Goal: Find specific page/section: Find specific page/section

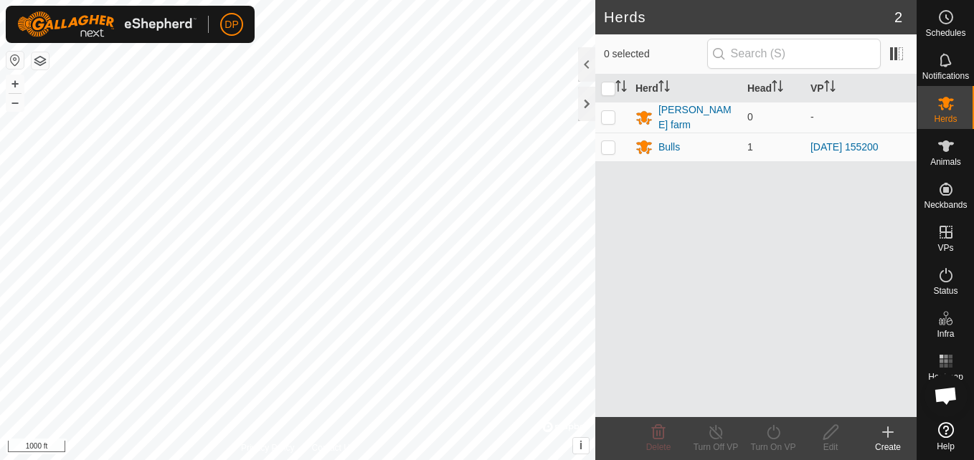
scroll to position [816, 0]
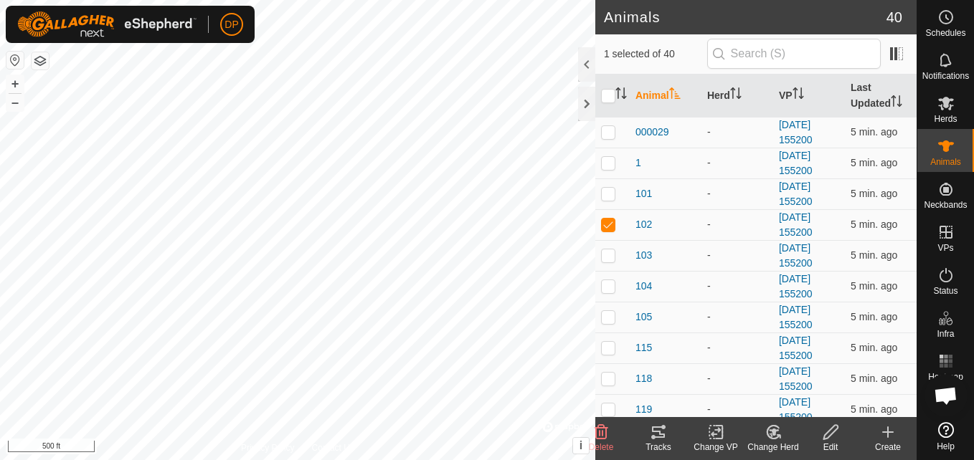
click at [656, 432] on icon at bounding box center [658, 432] width 13 height 11
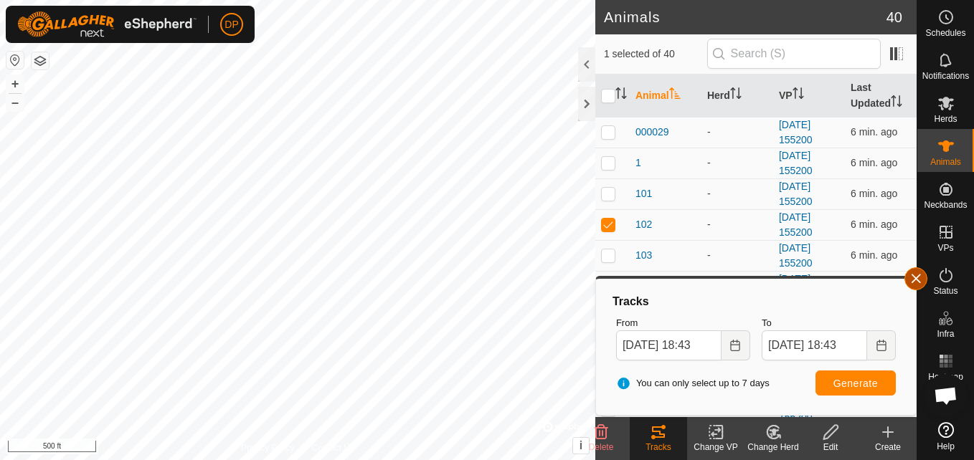
click at [914, 279] on button "button" at bounding box center [915, 279] width 23 height 23
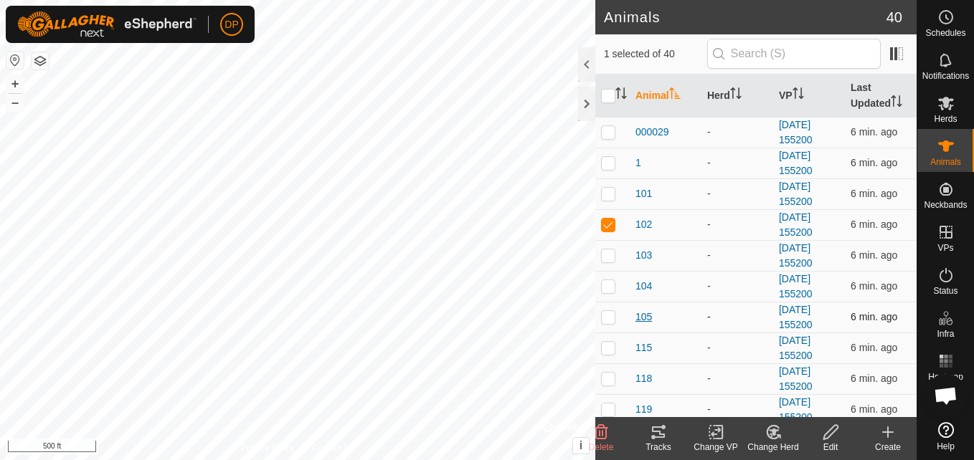
checkbox input "false"
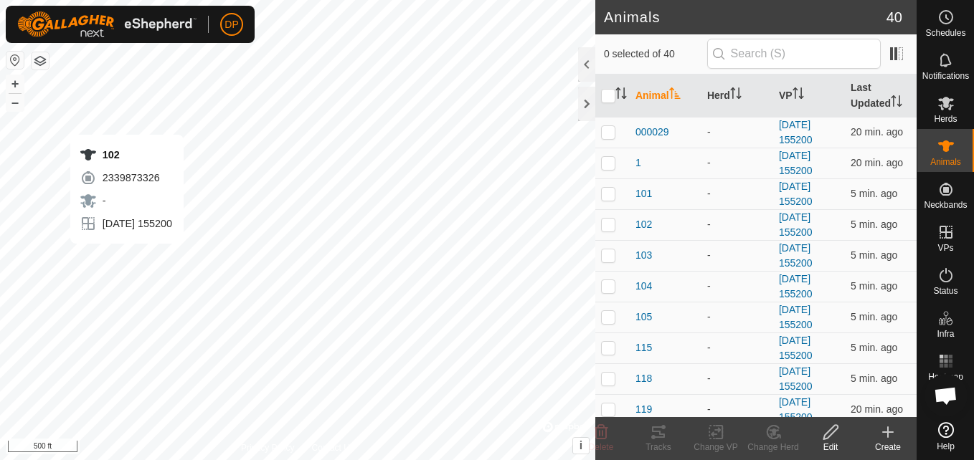
scroll to position [816, 0]
checkbox input "false"
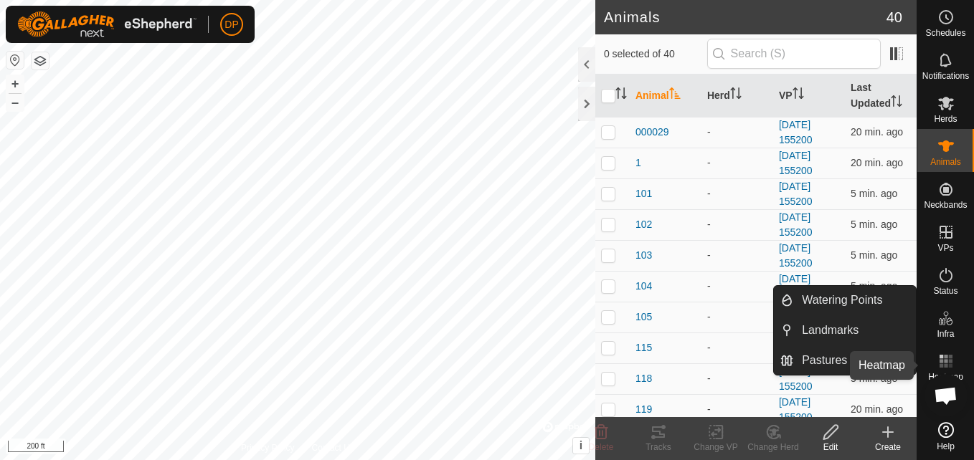
click at [947, 361] on rect at bounding box center [946, 361] width 4 height 4
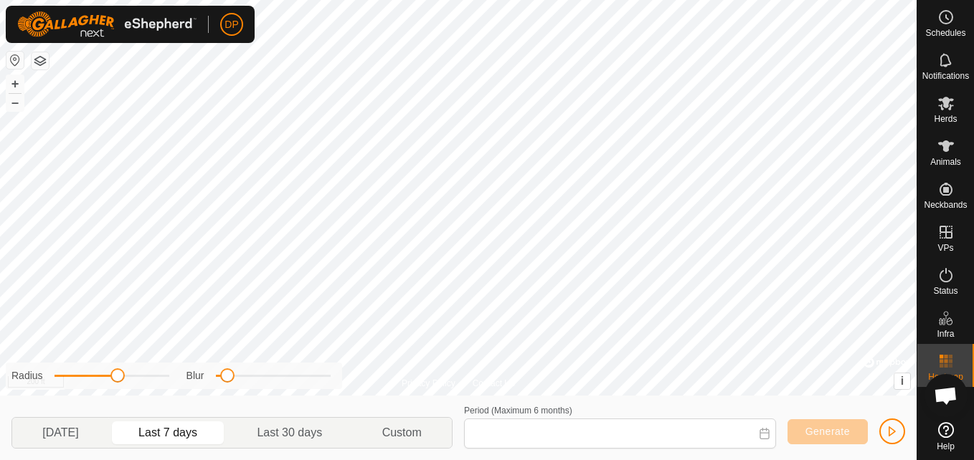
type input "Sep 04, 2025 - Sep 10, 2025"
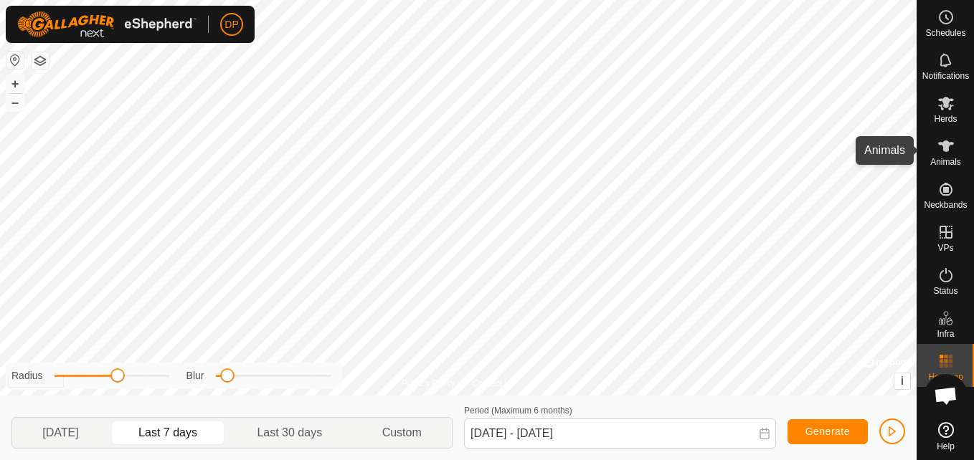
click at [945, 148] on icon at bounding box center [946, 146] width 16 height 11
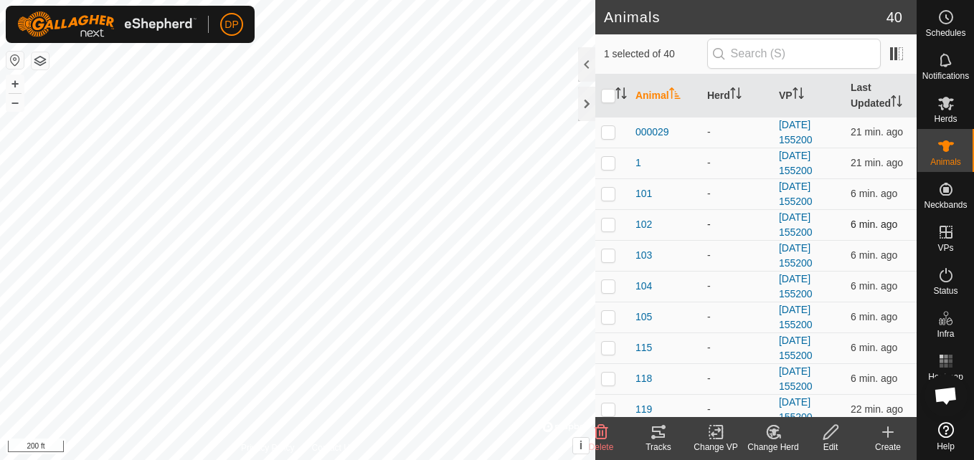
checkbox input "false"
